Goal: Navigation & Orientation: Go to known website

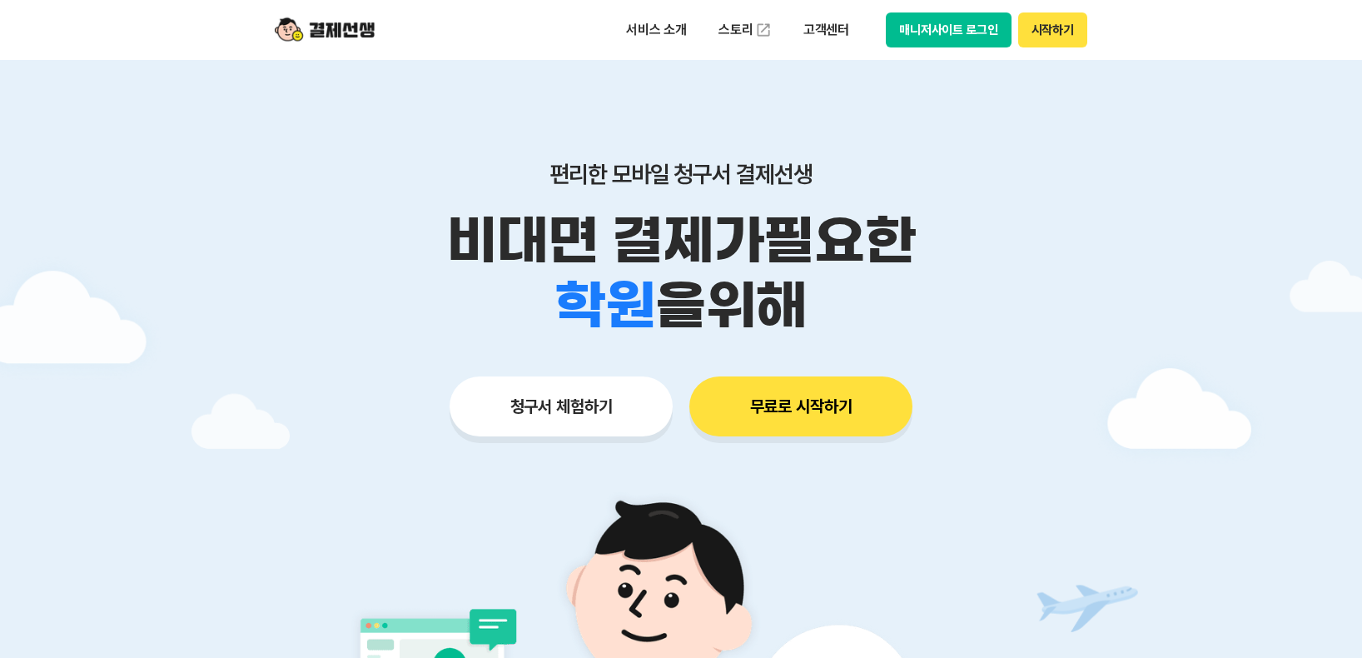
click at [959, 29] on button "매니저사이트 로그인" at bounding box center [949, 29] width 126 height 35
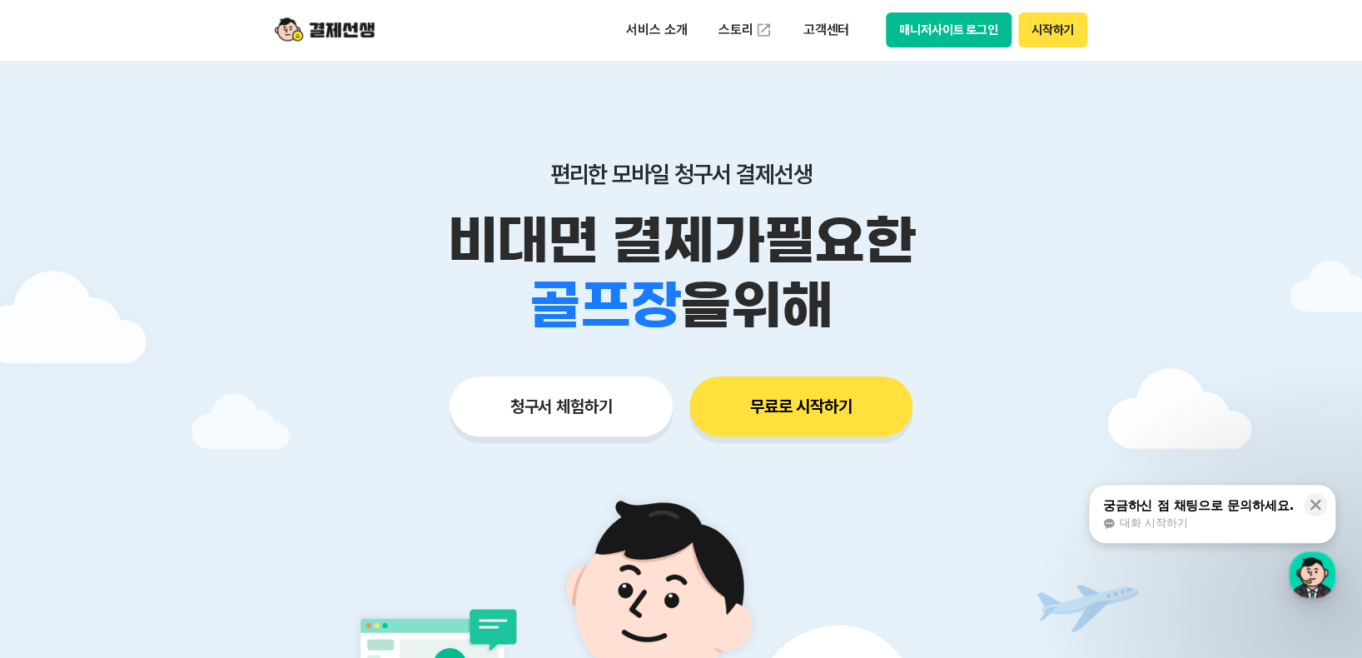
click at [971, 25] on button "매니저사이트 로그인" at bounding box center [949, 29] width 126 height 35
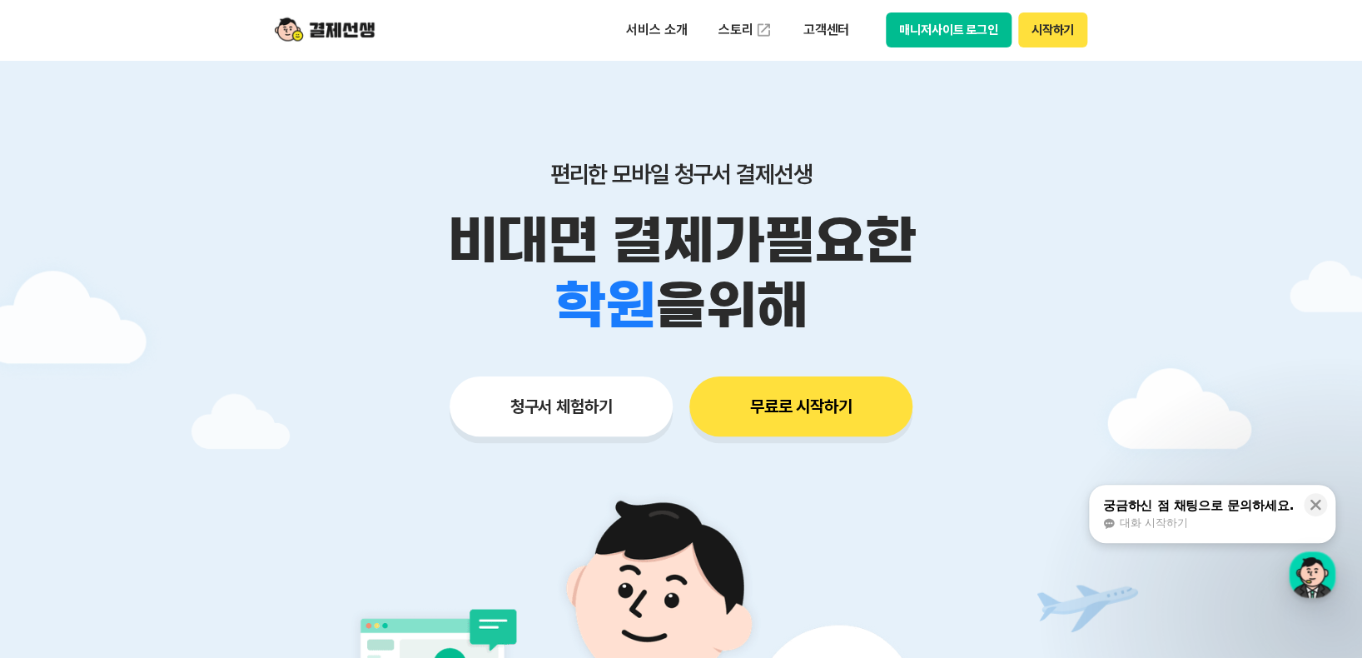
click at [956, 31] on button "매니저사이트 로그인" at bounding box center [949, 29] width 126 height 35
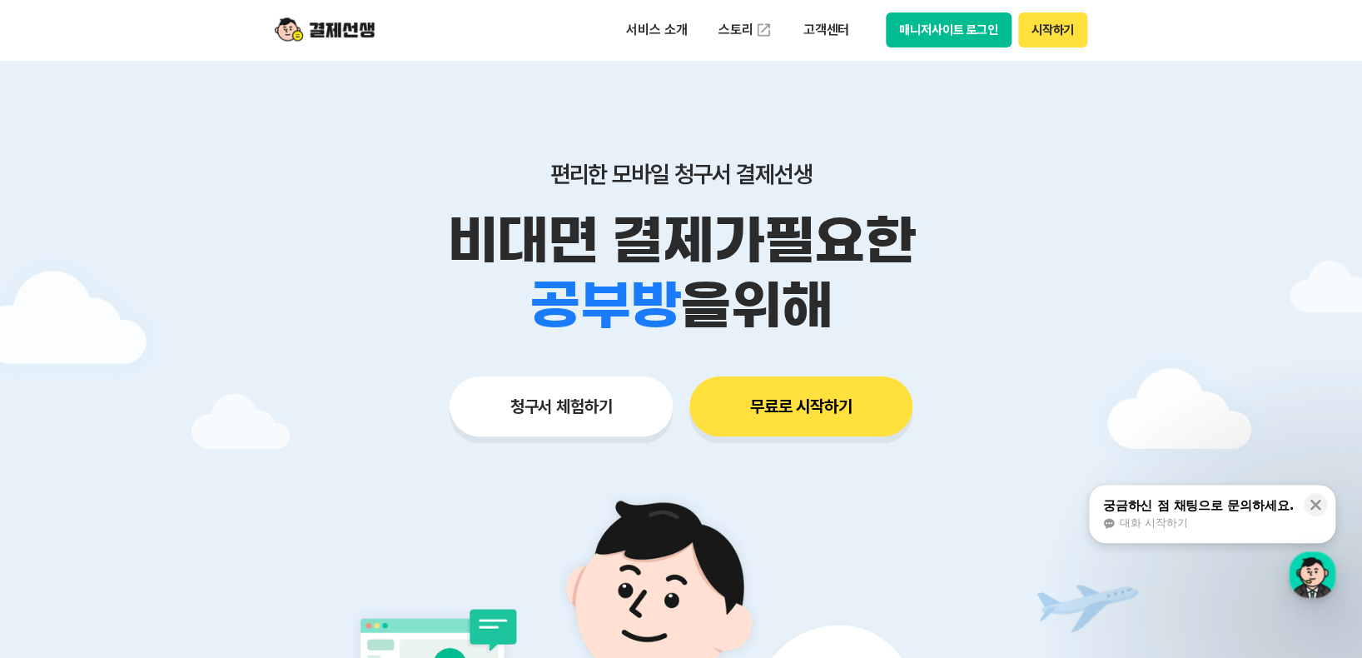
click at [953, 26] on button "매니저사이트 로그인" at bounding box center [949, 29] width 126 height 35
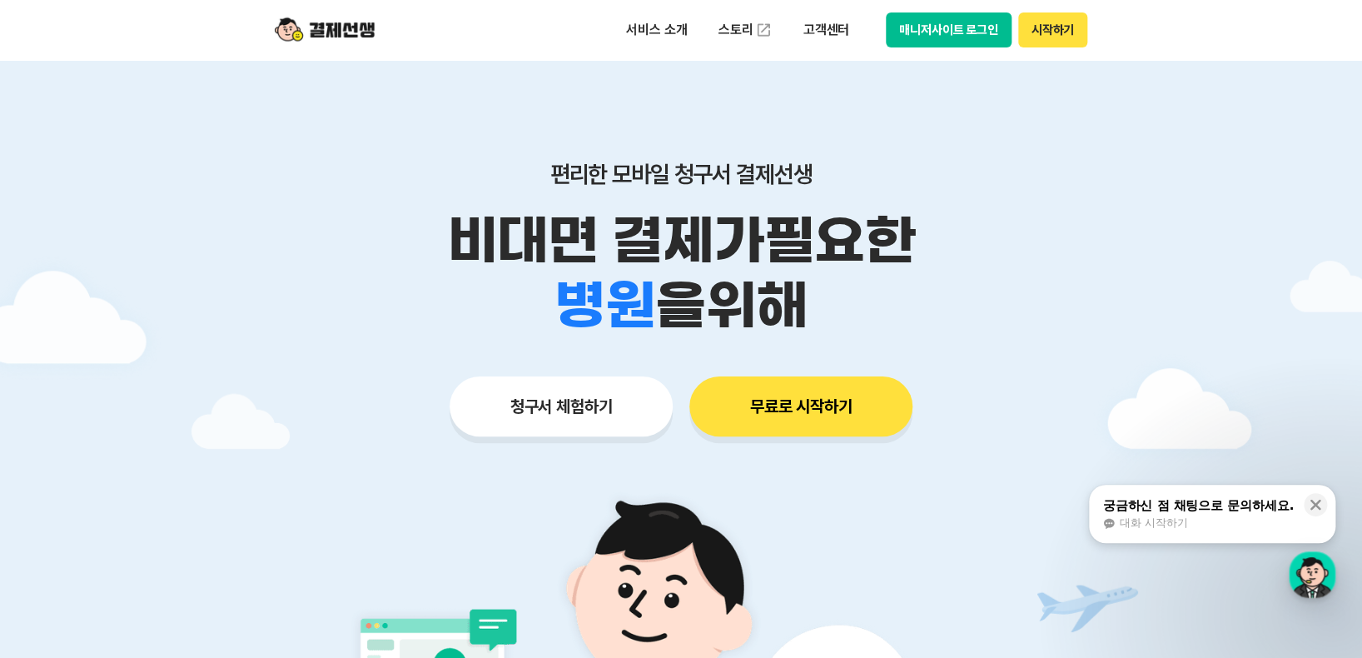
click at [963, 30] on button "매니저사이트 로그인" at bounding box center [949, 29] width 126 height 35
